Goal: Navigation & Orientation: Find specific page/section

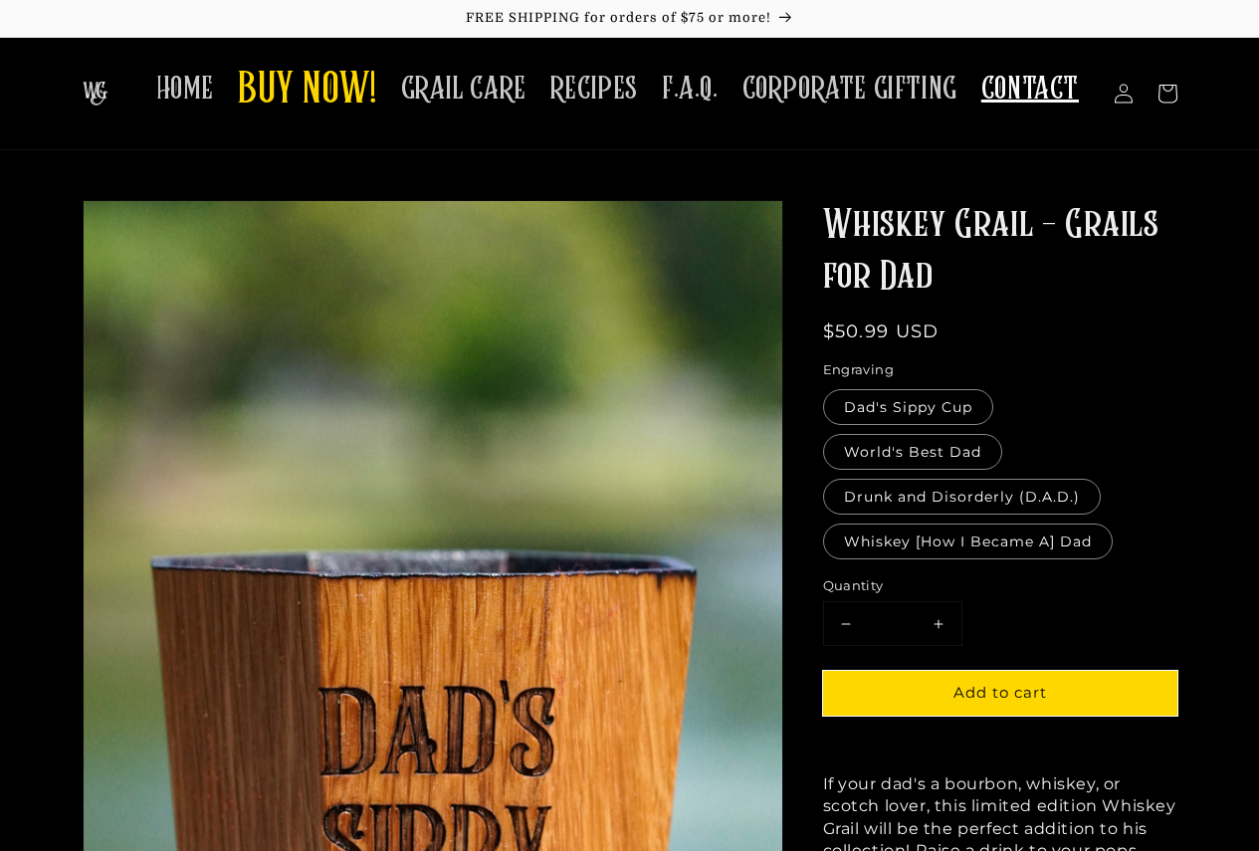
click at [1032, 105] on span "CONTACT" at bounding box center [1030, 89] width 98 height 39
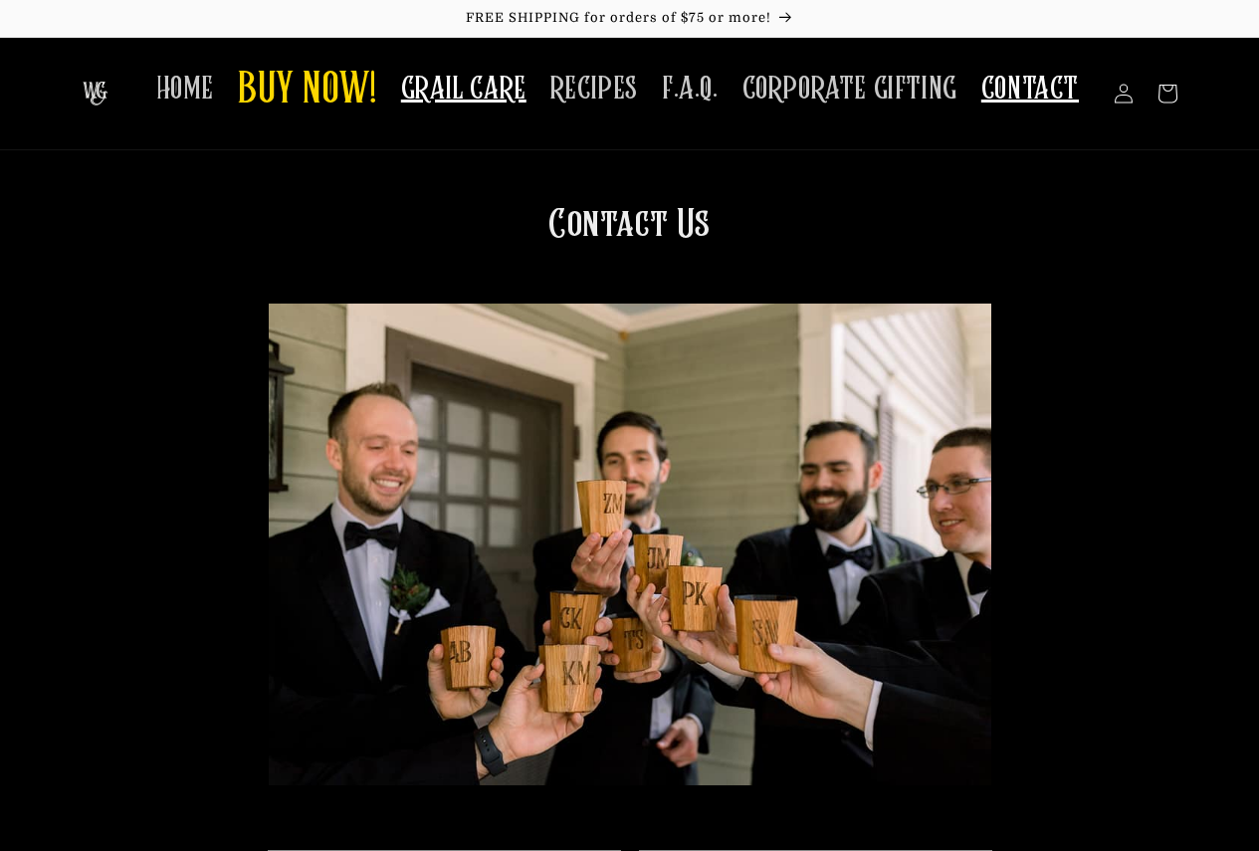
click at [452, 103] on span "GRAIL CARE" at bounding box center [463, 89] width 125 height 39
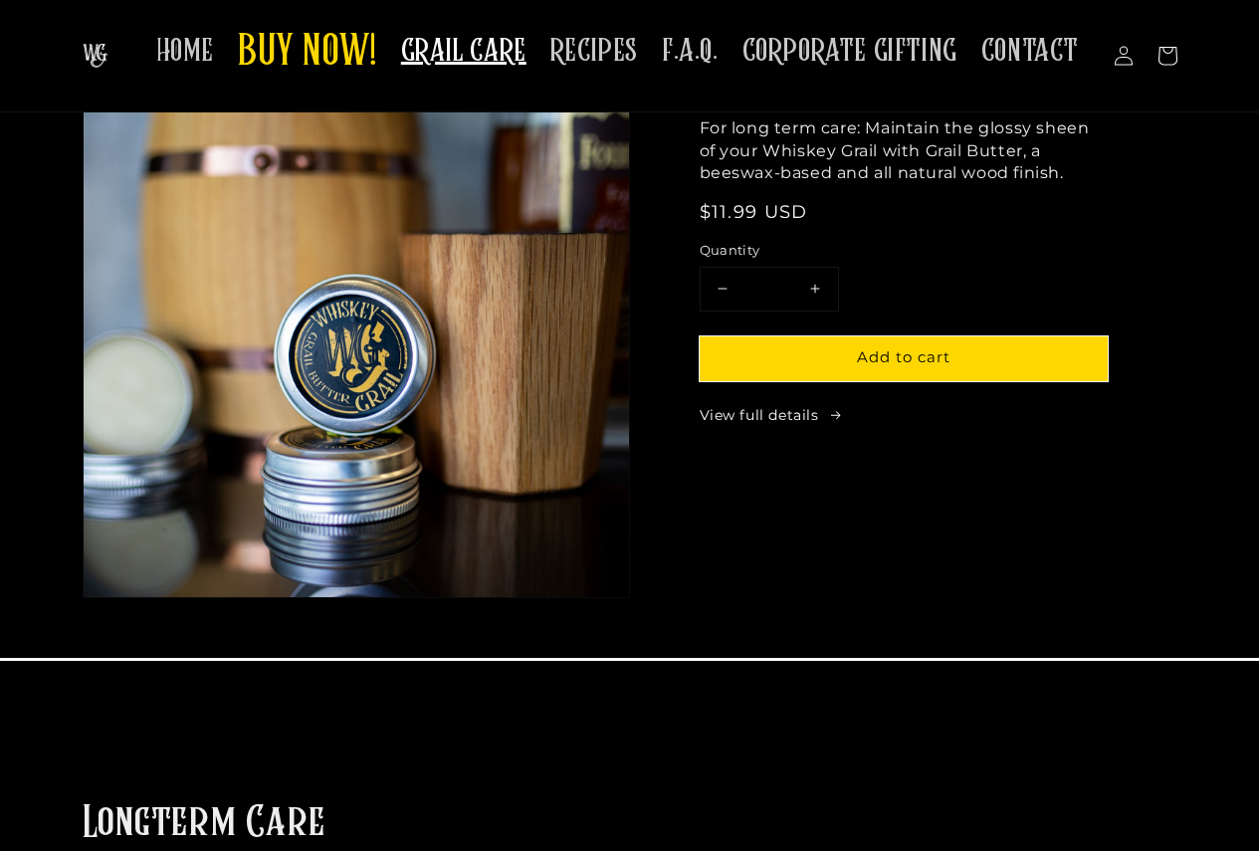
scroll to position [697, 0]
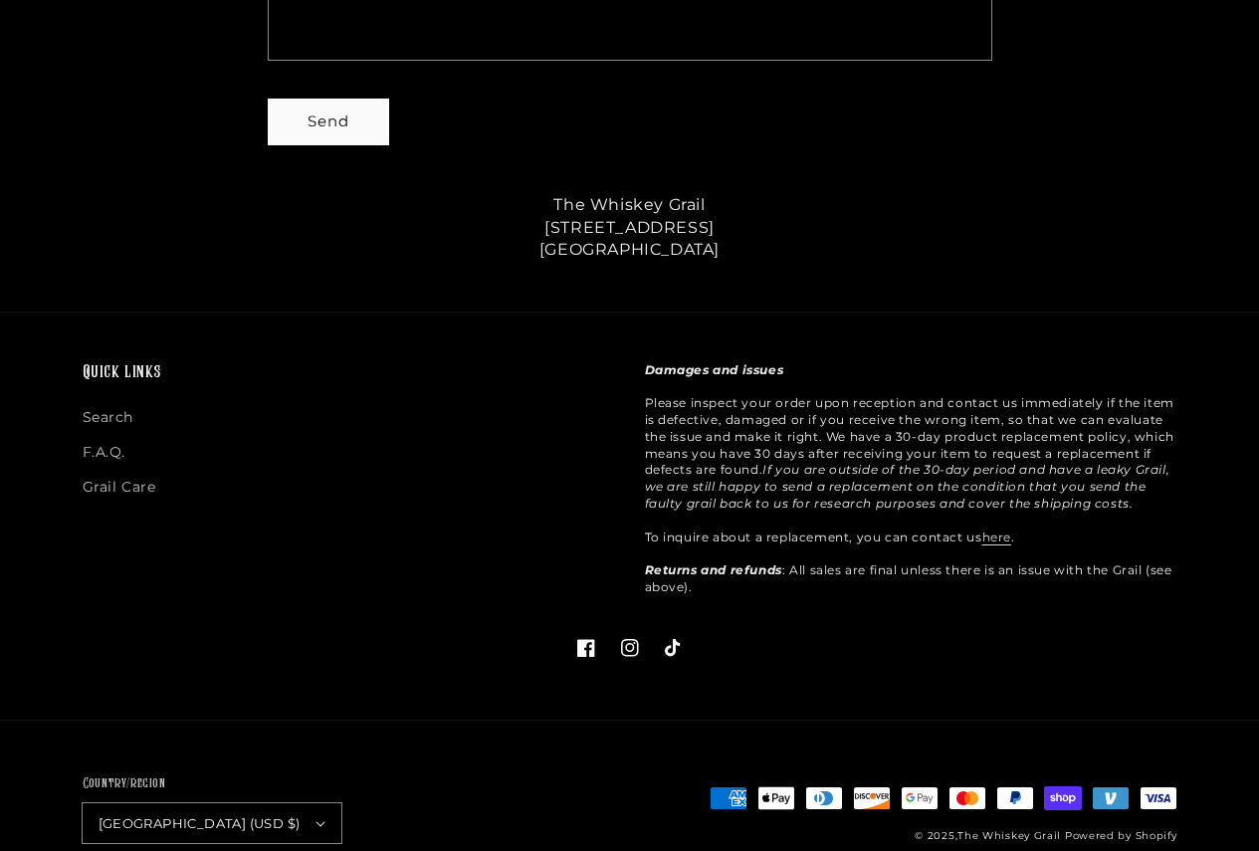
scroll to position [1056, 0]
